Goal: Transaction & Acquisition: Purchase product/service

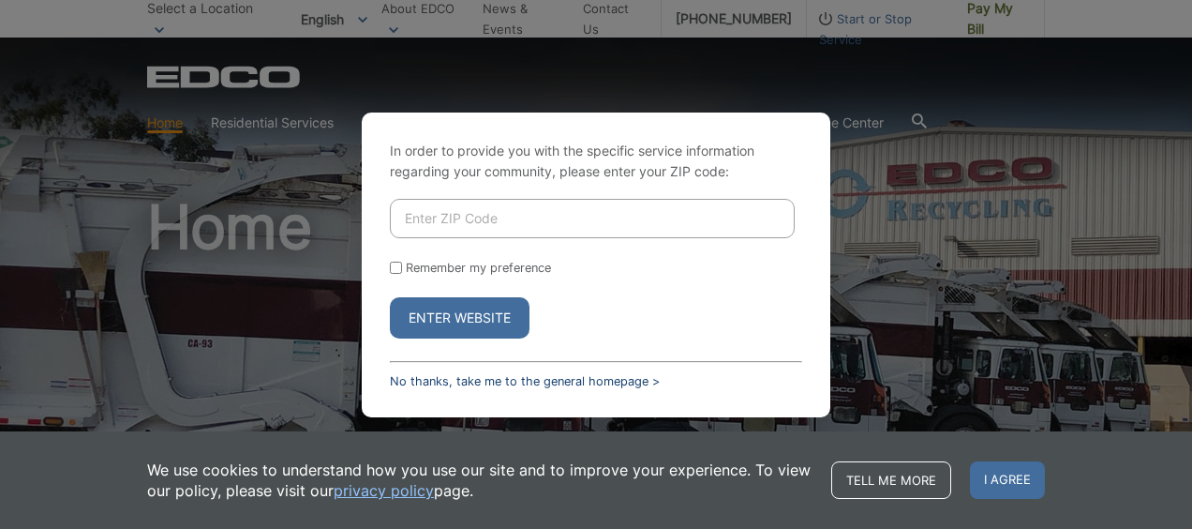
click at [474, 378] on link "No thanks, take me to the general homepage >" at bounding box center [525, 381] width 270 height 14
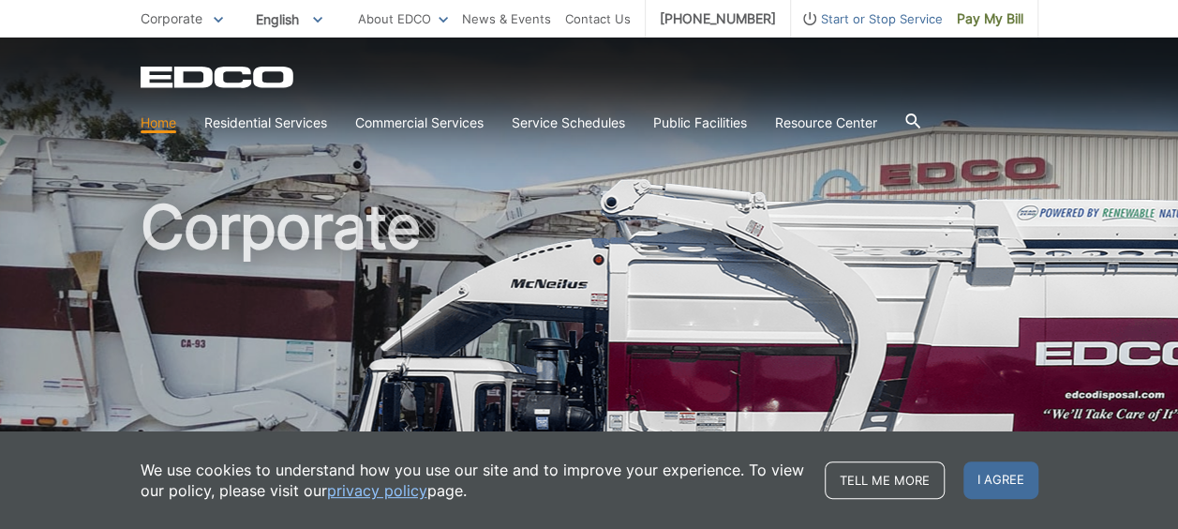
scroll to position [156, 0]
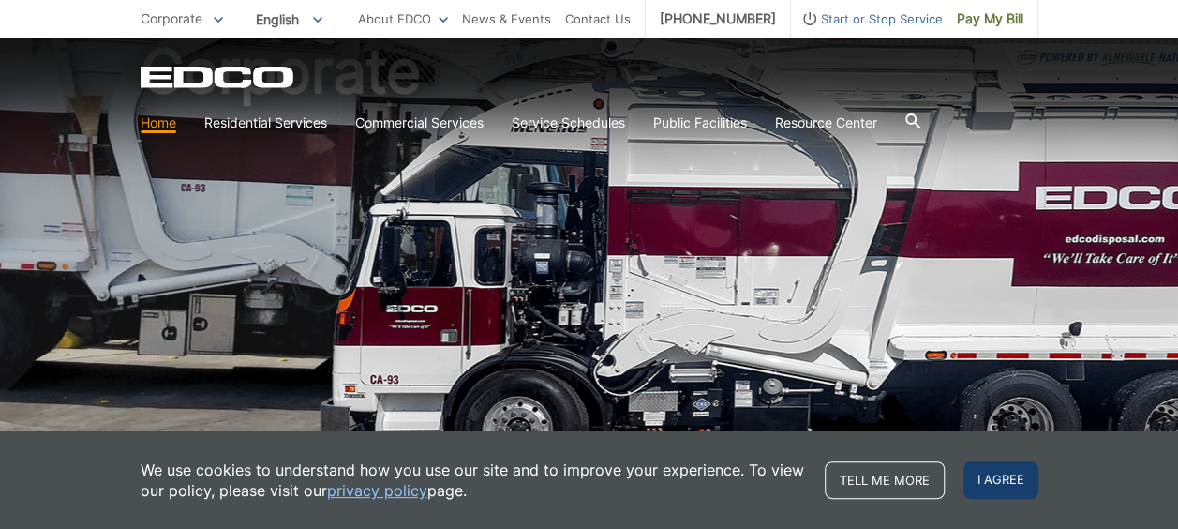
click at [992, 480] on span "I agree" at bounding box center [1000, 479] width 75 height 37
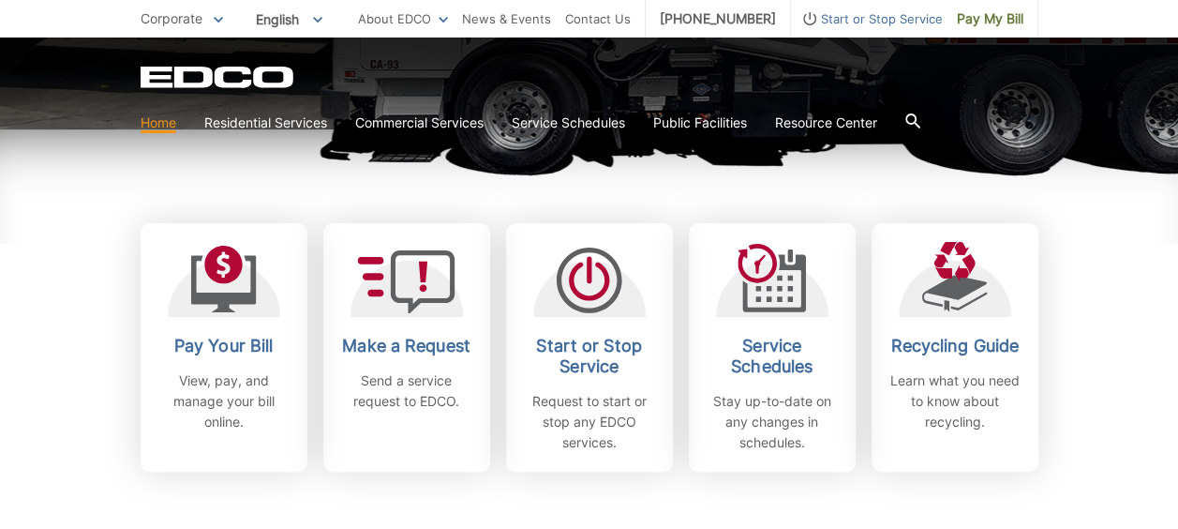
scroll to position [488, 0]
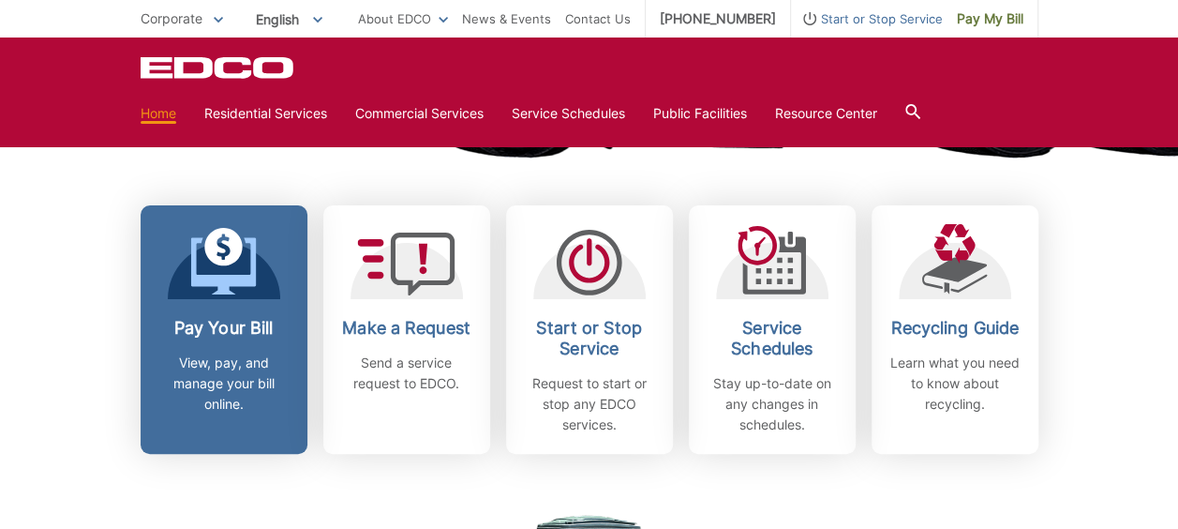
click at [279, 338] on div "Pay Your Bill View, pay, and manage your bill online." at bounding box center [224, 366] width 139 height 97
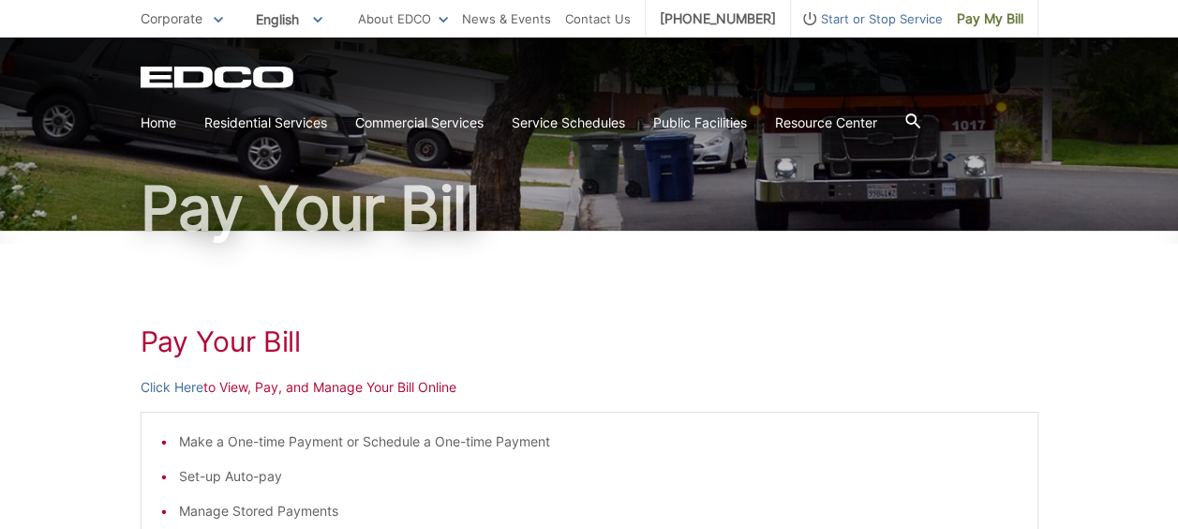
scroll to position [103, 0]
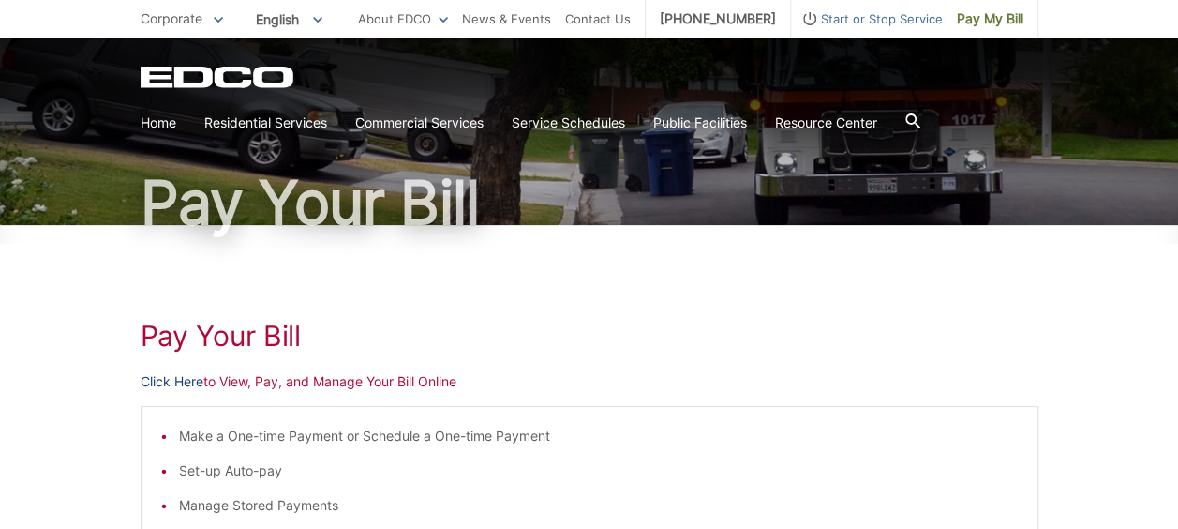
click at [186, 379] on link "Click Here" at bounding box center [172, 381] width 63 height 21
